Goal: Information Seeking & Learning: Learn about a topic

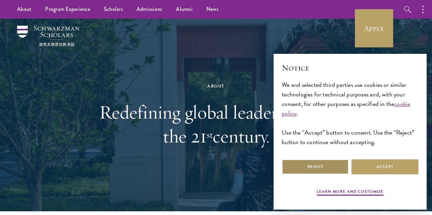
click at [331, 166] on button "Reject" at bounding box center [315, 166] width 67 height 15
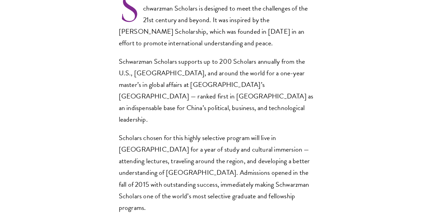
scroll to position [473, 0]
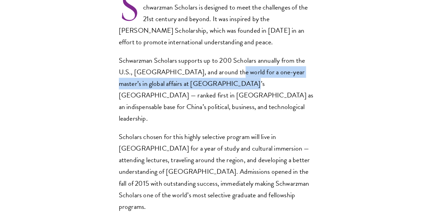
drag, startPoint x: 243, startPoint y: 114, endPoint x: 249, endPoint y: 126, distance: 13.4
click at [249, 124] on p "Schwarzman Scholars supports up to 200 Scholars annually from the U.S., [GEOGRA…" at bounding box center [216, 90] width 195 height 70
copy p "a one-year master’s in global affairs at Beijing’s Tsinghua University"
click at [199, 122] on p "Schwarzman Scholars supports up to 200 Scholars annually from the U.S., [GEOGRA…" at bounding box center [216, 90] width 195 height 70
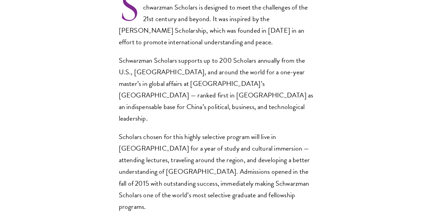
click at [167, 124] on p "Schwarzman Scholars supports up to 200 Scholars annually from the U.S., [GEOGRA…" at bounding box center [216, 90] width 195 height 70
drag, startPoint x: 192, startPoint y: 126, endPoint x: 249, endPoint y: 127, distance: 57.0
click at [249, 124] on p "Schwarzman Scholars supports up to 200 Scholars annually from the U.S., [GEOGRA…" at bounding box center [216, 90] width 195 height 70
copy p "Tsinghua University"
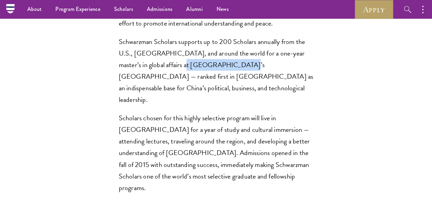
scroll to position [492, 0]
click at [229, 106] on p "Schwarzman Scholars supports up to 200 Scholars annually from the U.S., [GEOGRA…" at bounding box center [216, 71] width 195 height 70
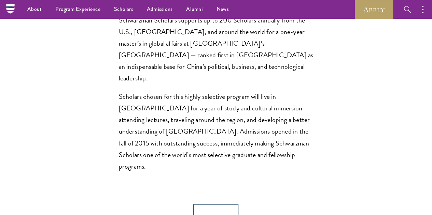
scroll to position [512, 0]
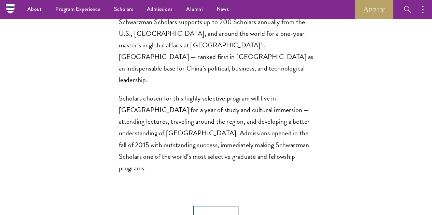
drag, startPoint x: 119, startPoint y: 43, endPoint x: 263, endPoint y: 39, distance: 144.2
copy p "promote international understanding and peace."
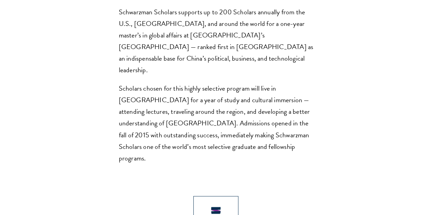
scroll to position [522, 0]
